Goal: Task Accomplishment & Management: Manage account settings

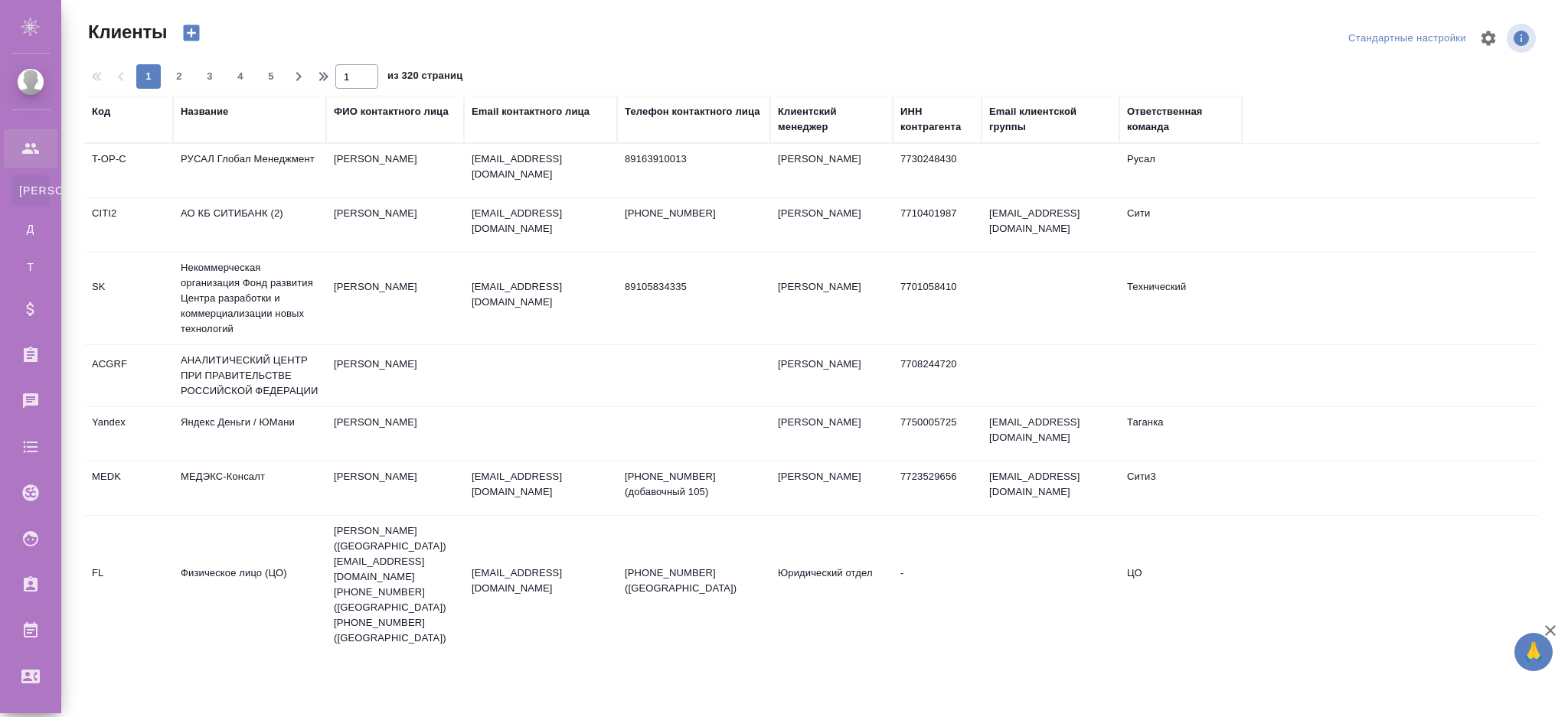
select select "RU"
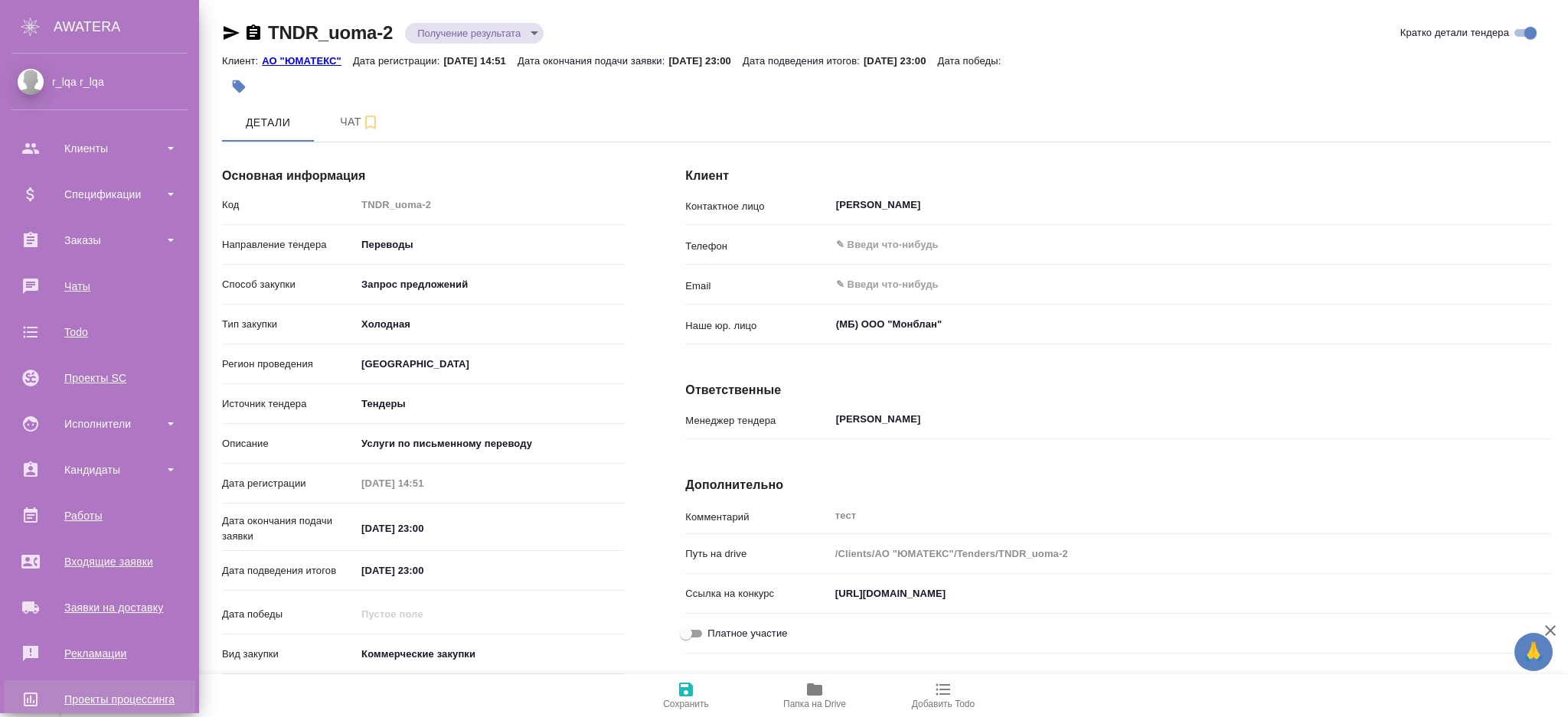
scroll to position [118, 0]
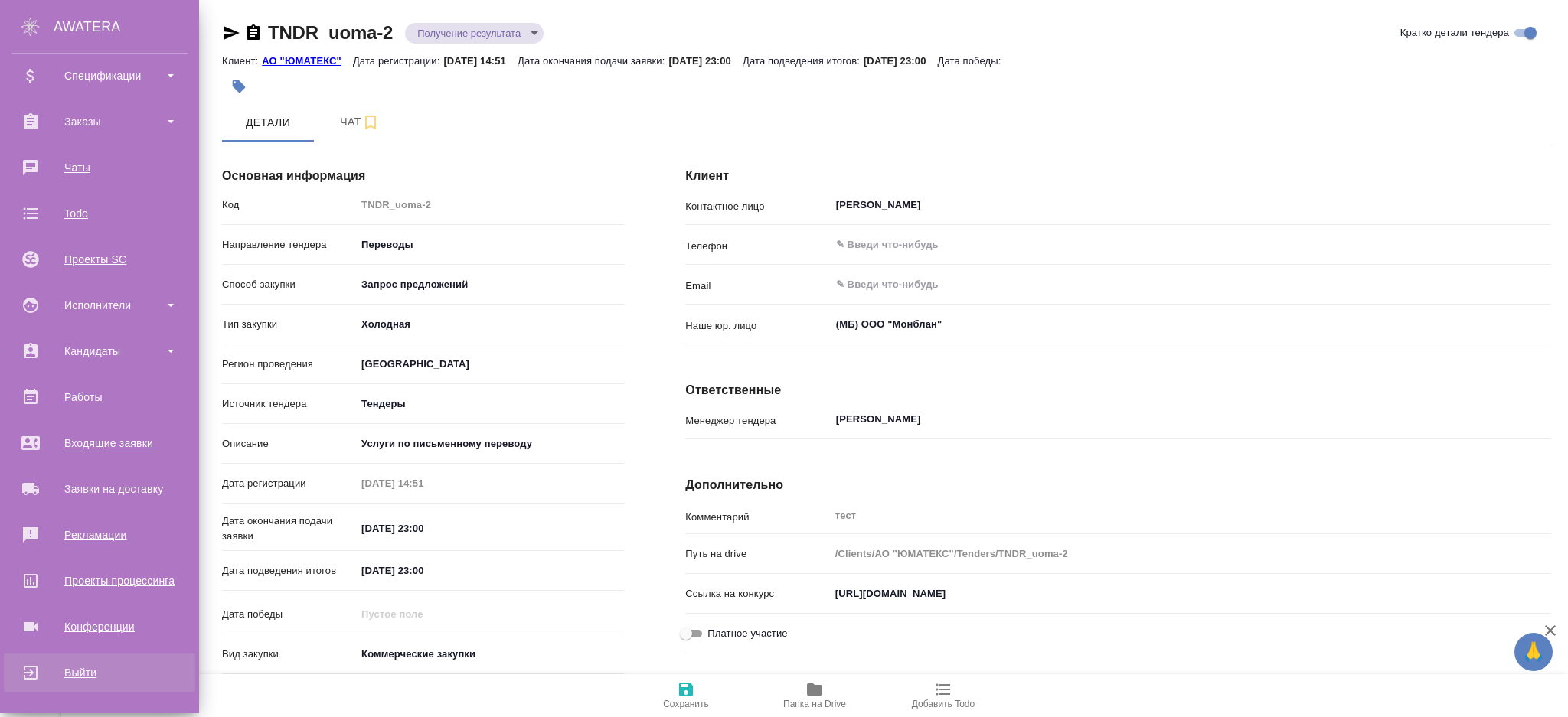
click at [27, 672] on div "Выйти" at bounding box center [100, 673] width 176 height 23
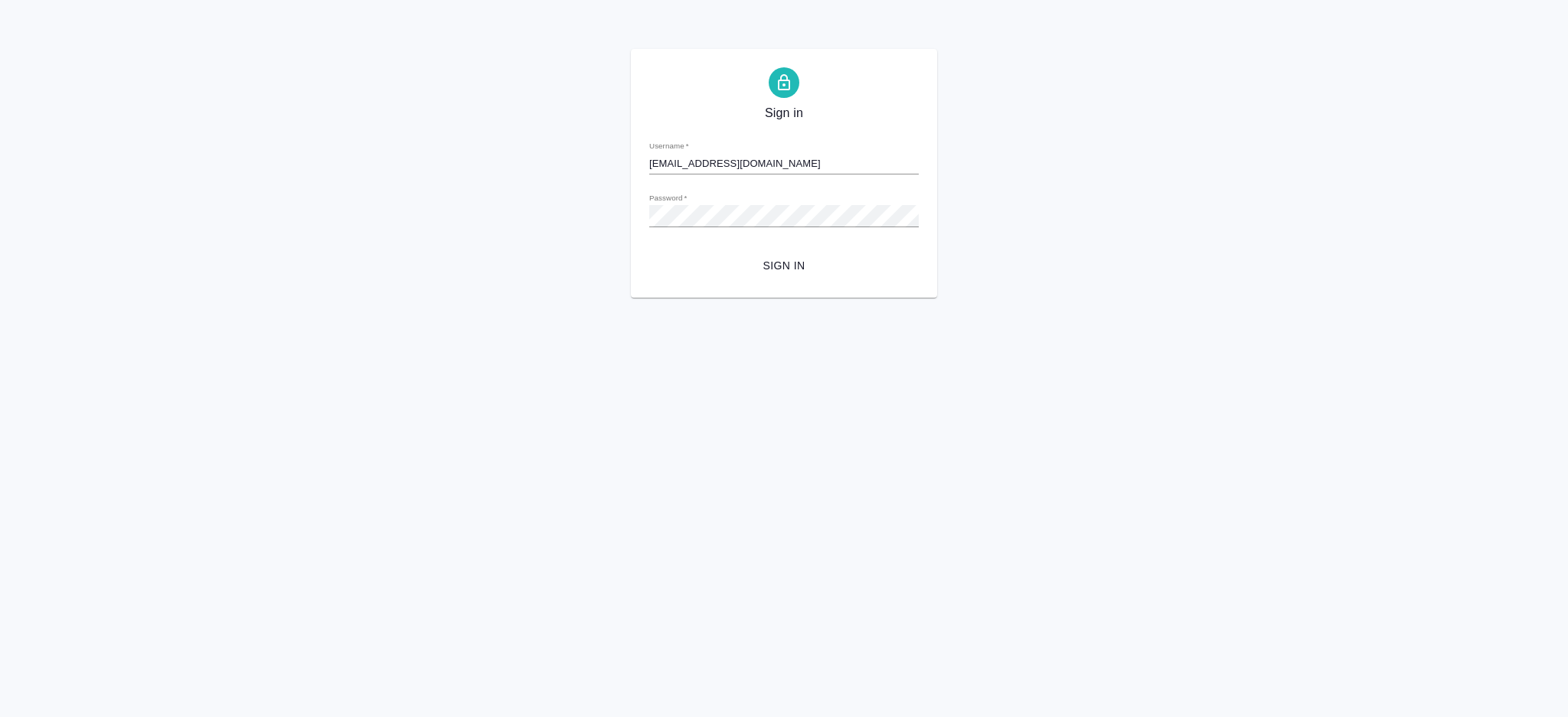
drag, startPoint x: 788, startPoint y: 152, endPoint x: 511, endPoint y: 160, distance: 277.1
click at [511, 160] on div "Sign in Username   * r_lqa@awatera.com Password   * urlPath   * / Sign in" at bounding box center [784, 173] width 1568 height 249
type input "[EMAIL_ADDRESS][DOMAIN_NAME]"
click at [782, 265] on span "Sign in" at bounding box center [784, 266] width 245 height 19
drag, startPoint x: 0, startPoint y: 0, endPoint x: 378, endPoint y: 151, distance: 407.0
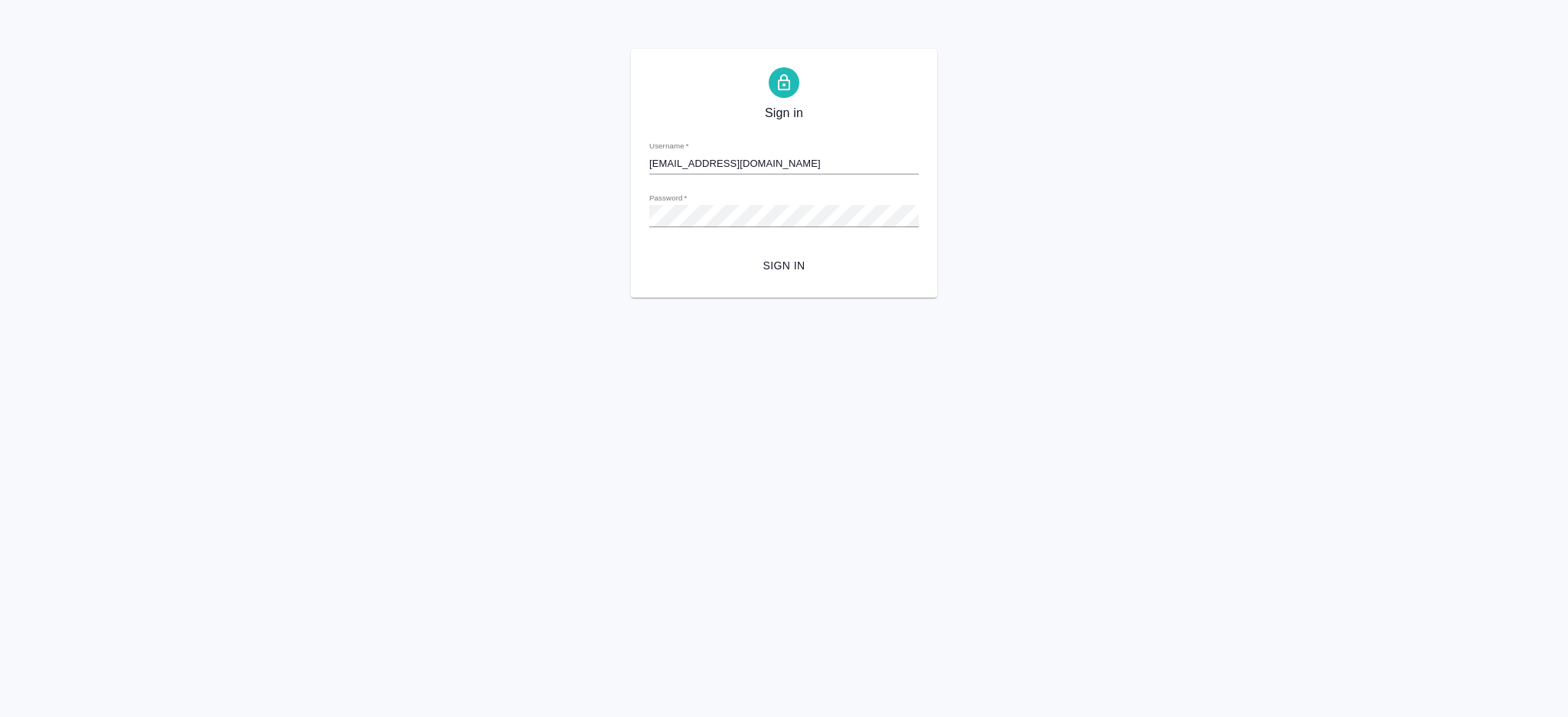
click at [378, 151] on div "Sign in Username   * [EMAIL_ADDRESS][DOMAIN_NAME] Password   * urlPath   * / Si…" at bounding box center [784, 173] width 1568 height 249
type input "[EMAIL_ADDRESS][DOMAIN_NAME]"
click at [792, 275] on span "Sign in" at bounding box center [784, 266] width 245 height 19
